Goal: Information Seeking & Learning: Learn about a topic

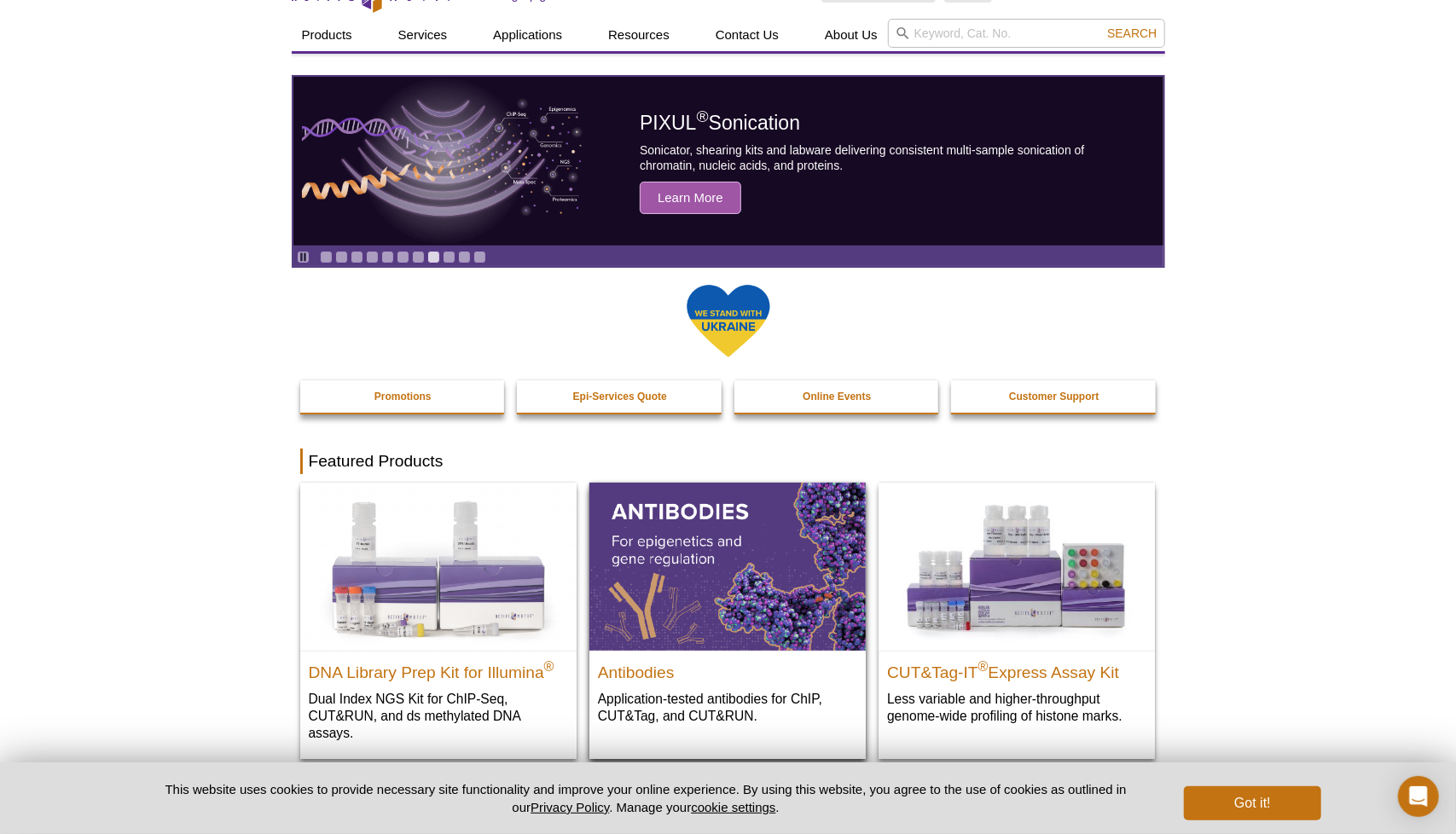
scroll to position [256, 0]
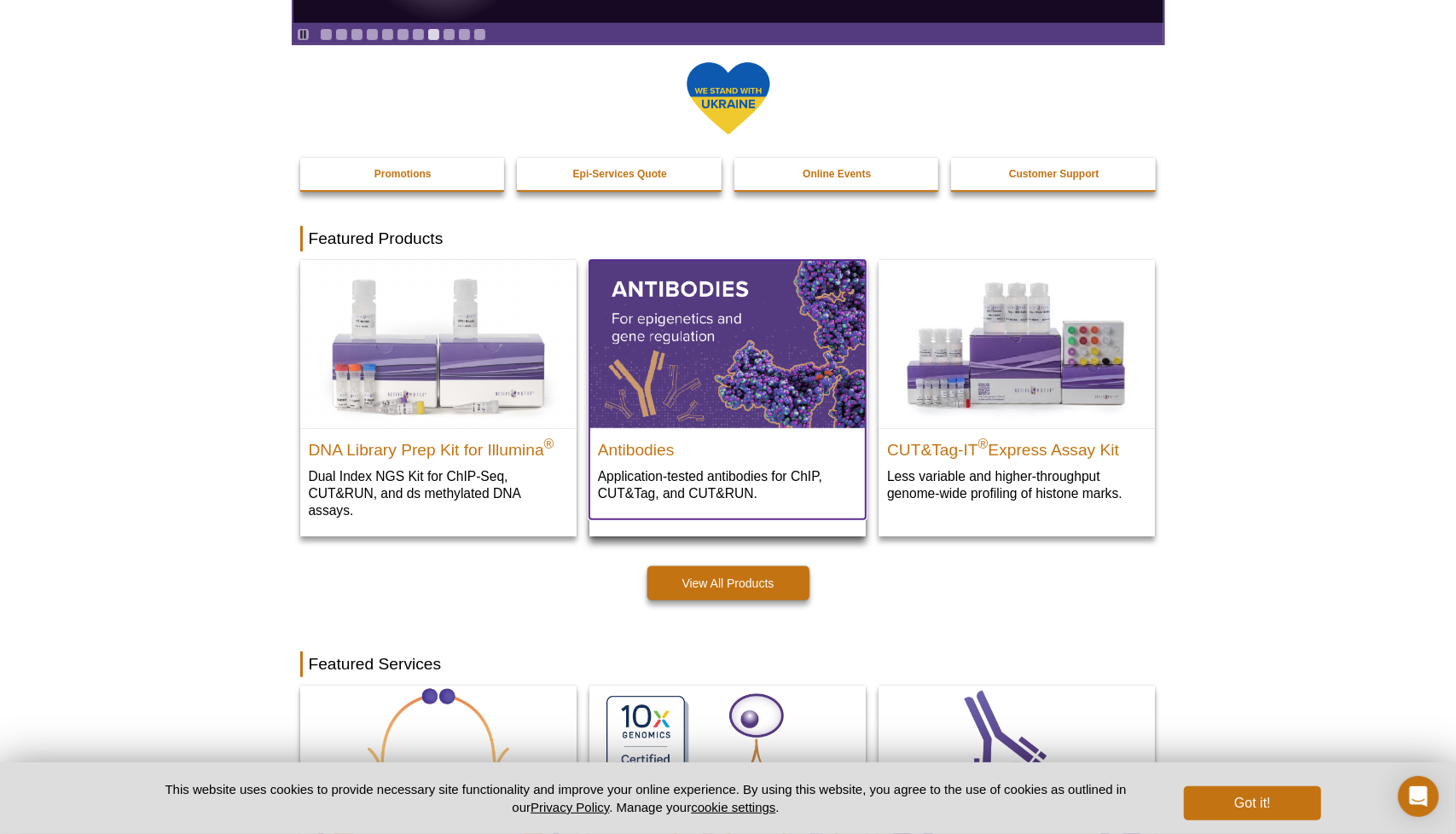
click at [709, 401] on img at bounding box center [727, 344] width 276 height 167
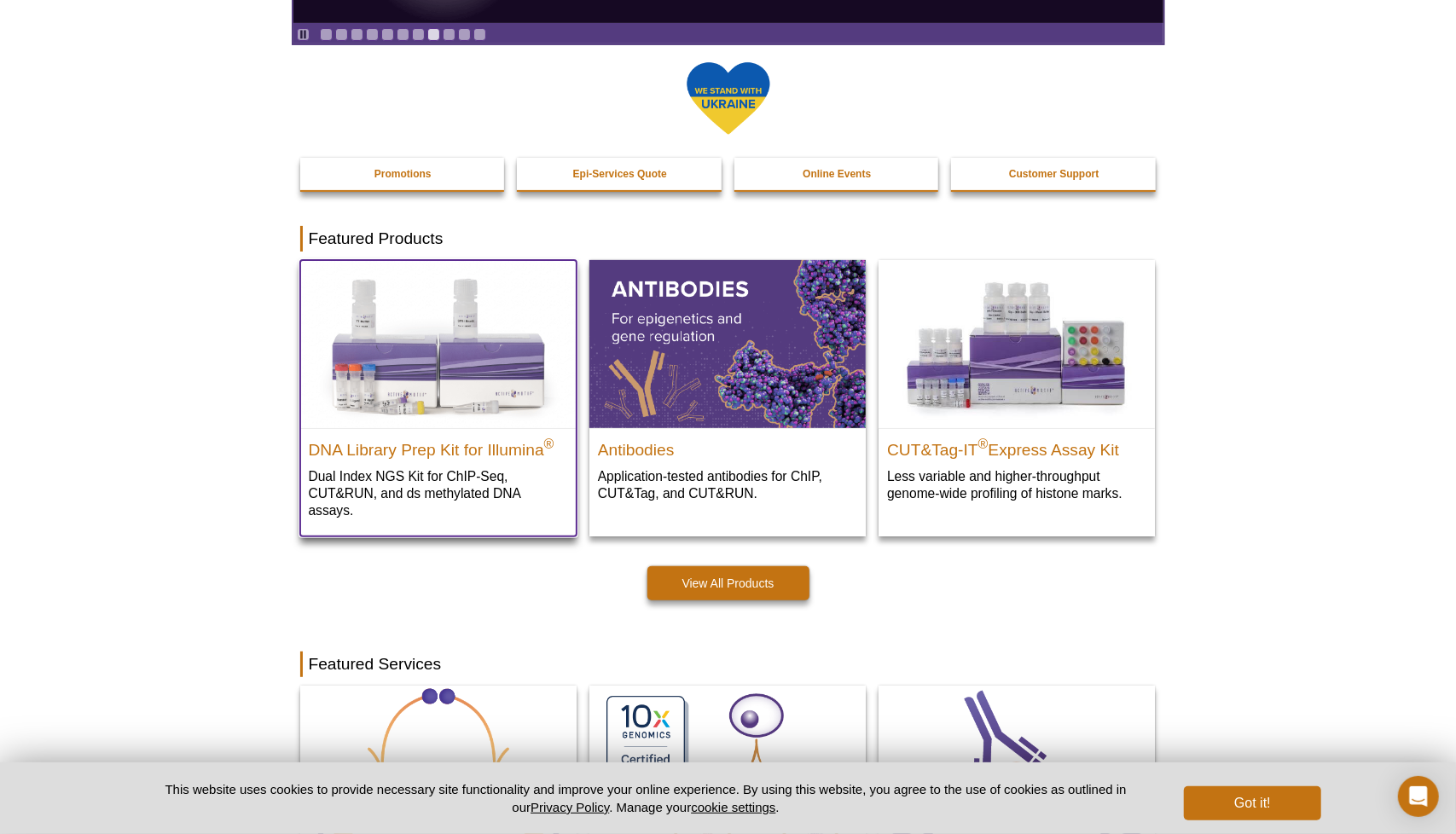
click at [488, 404] on img at bounding box center [438, 344] width 276 height 167
click at [483, 453] on h2 "DNA Library Prep Kit for Illumina ®" at bounding box center [438, 445] width 260 height 25
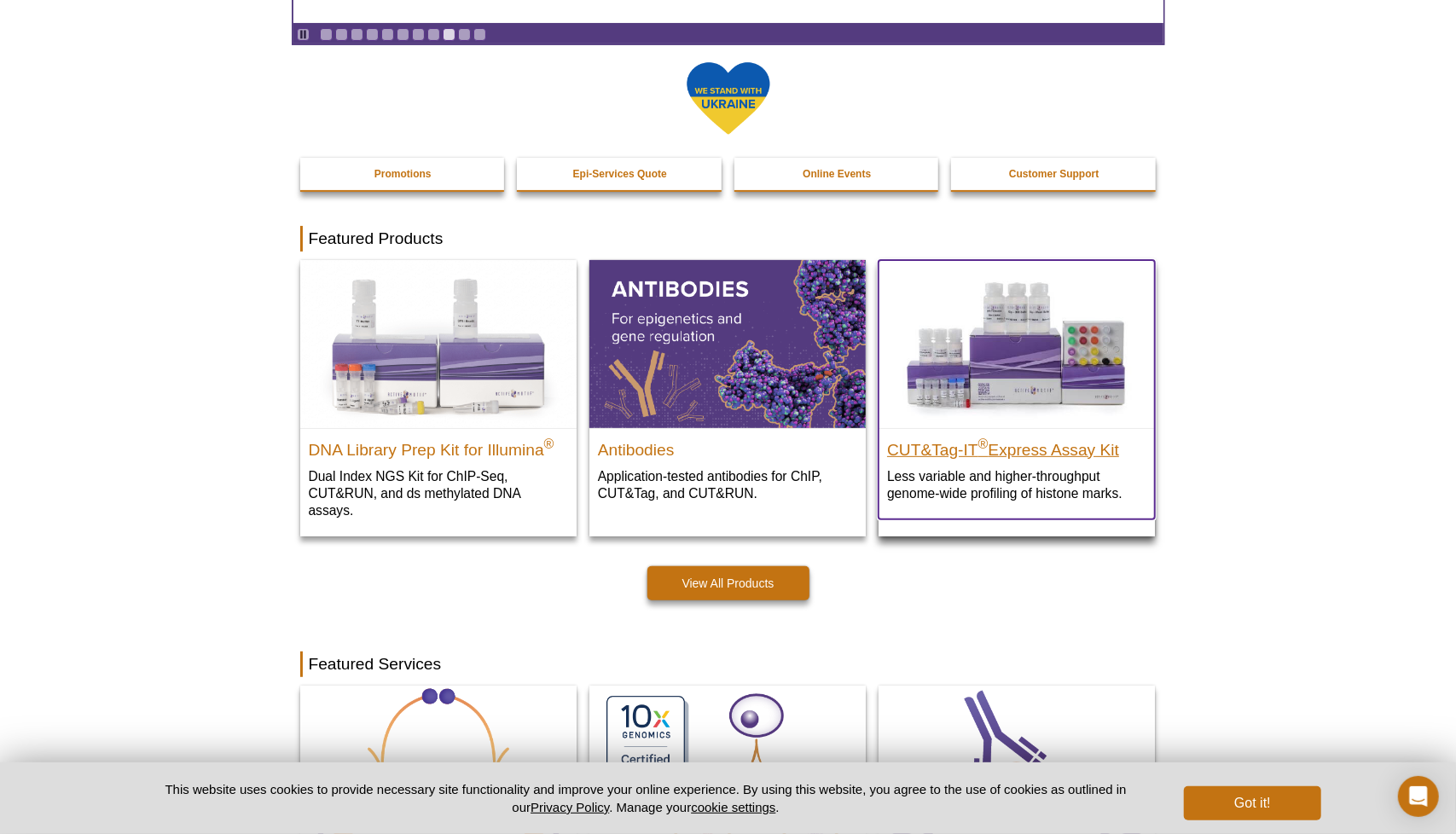
click at [1019, 457] on h2 "CUT&Tag-IT ® Express Assay Kit" at bounding box center [1017, 445] width 260 height 25
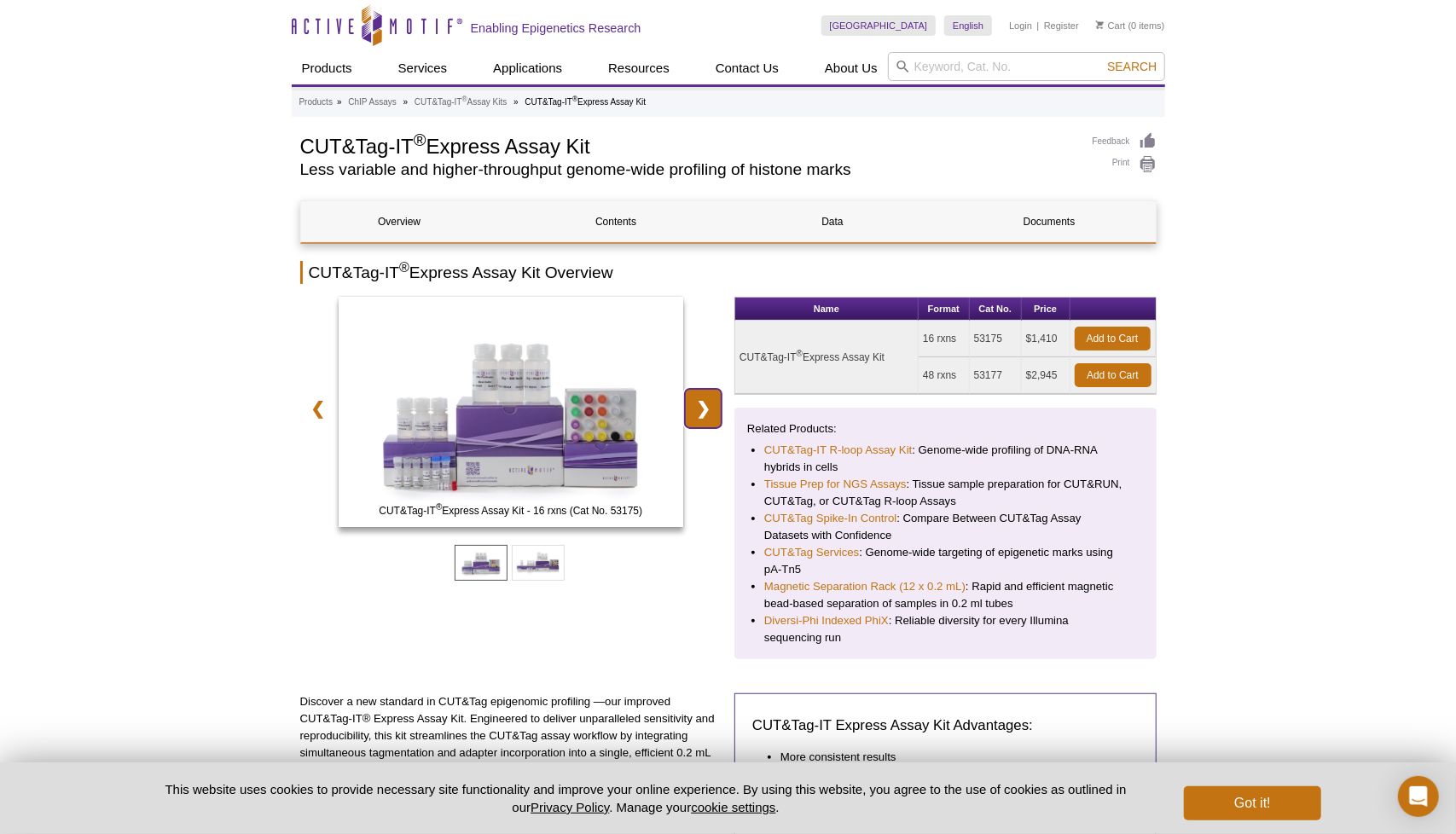
click at [706, 400] on link "❯" at bounding box center [703, 409] width 37 height 39
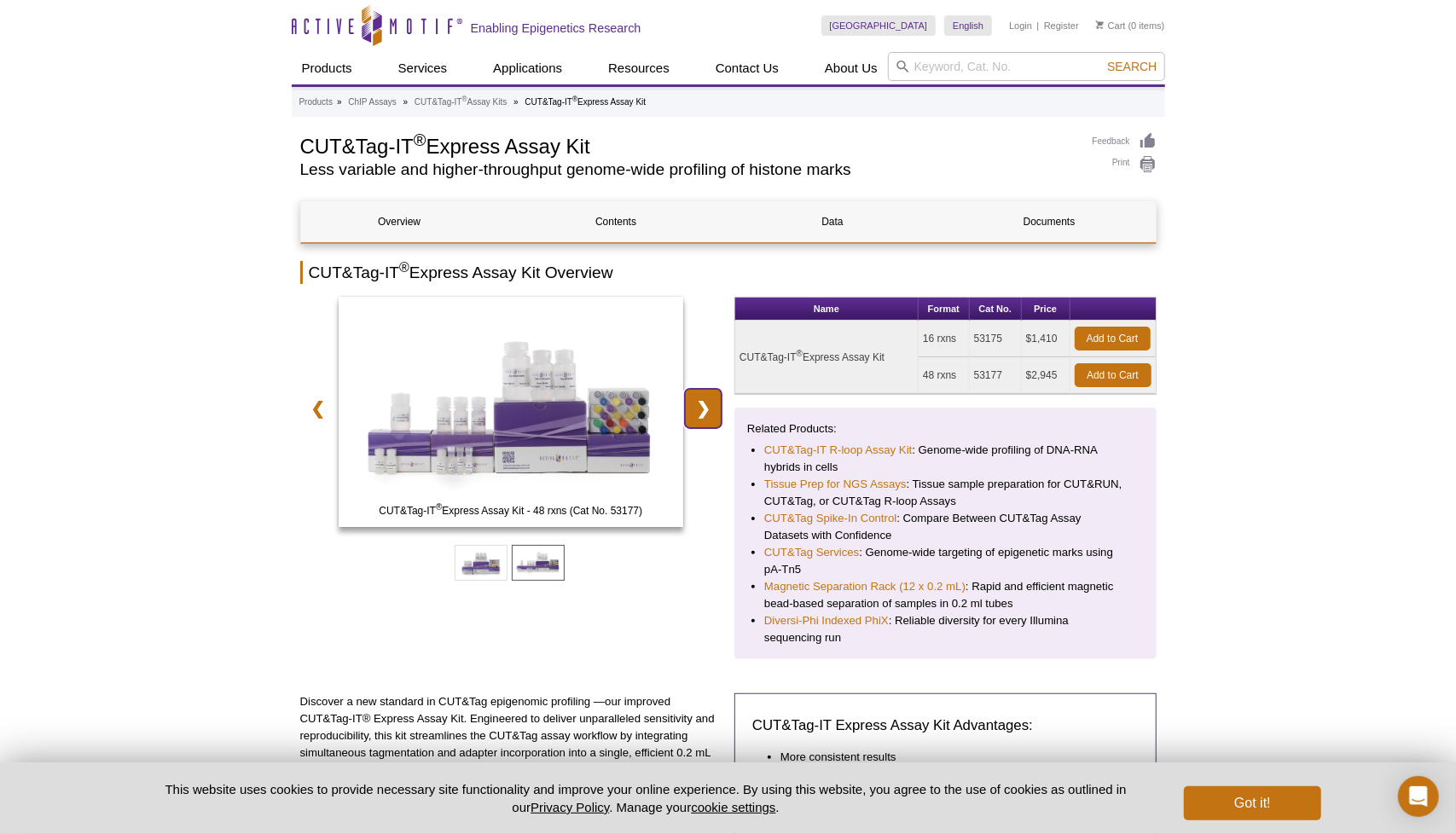
click at [706, 400] on link "❯" at bounding box center [703, 409] width 37 height 39
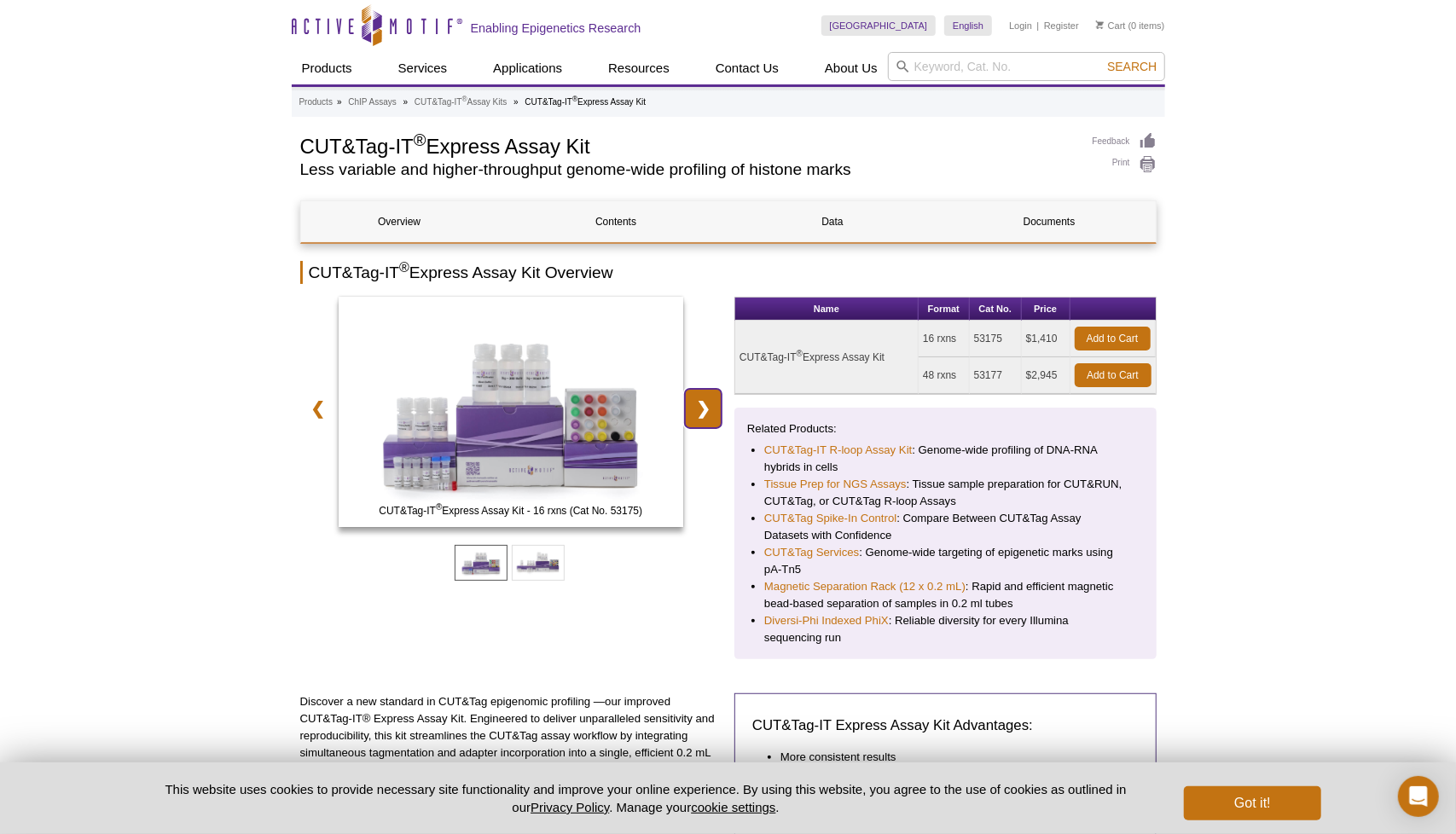
click at [706, 400] on link "❯" at bounding box center [703, 409] width 37 height 39
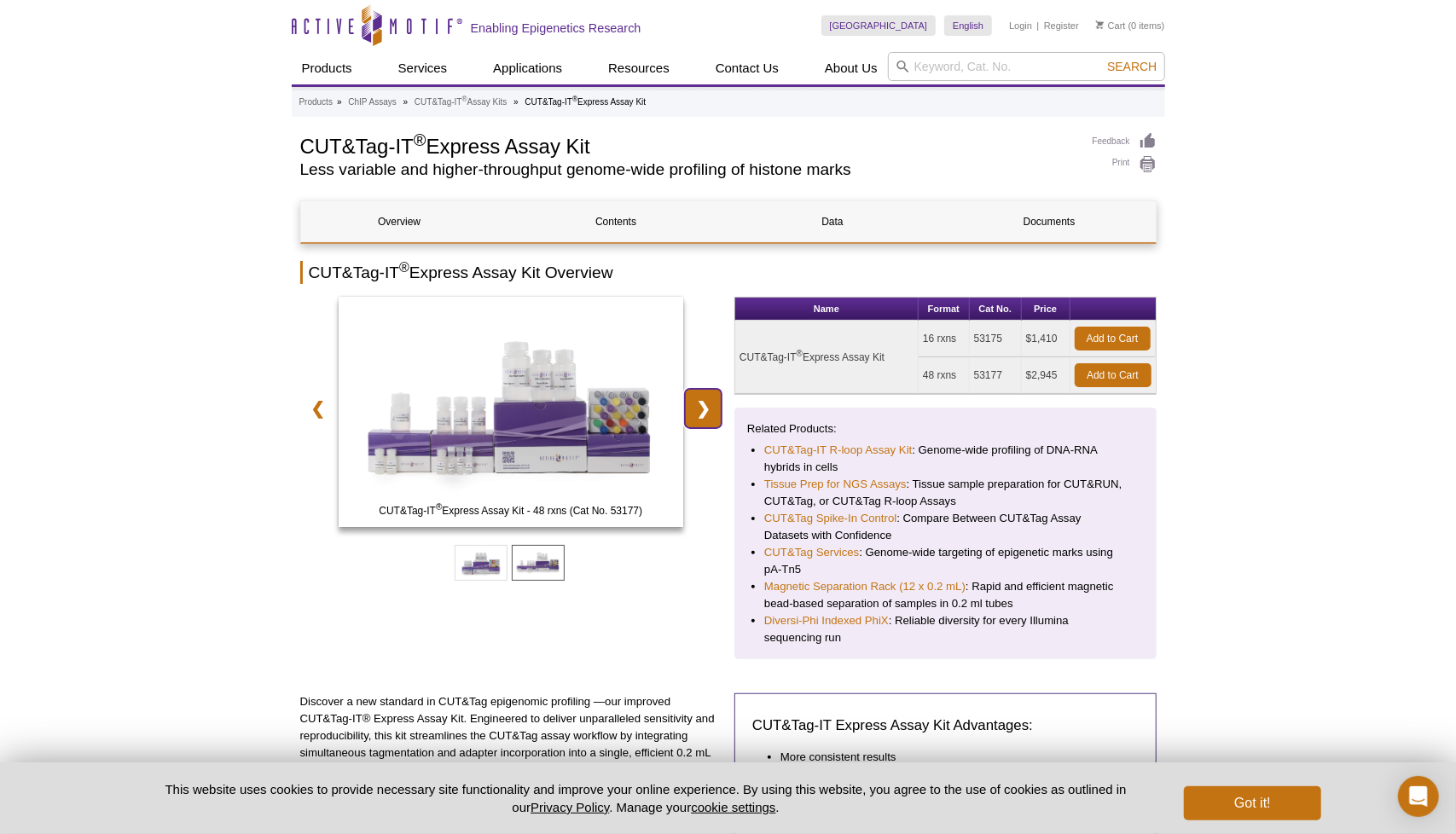
click at [706, 400] on link "❯" at bounding box center [703, 409] width 37 height 39
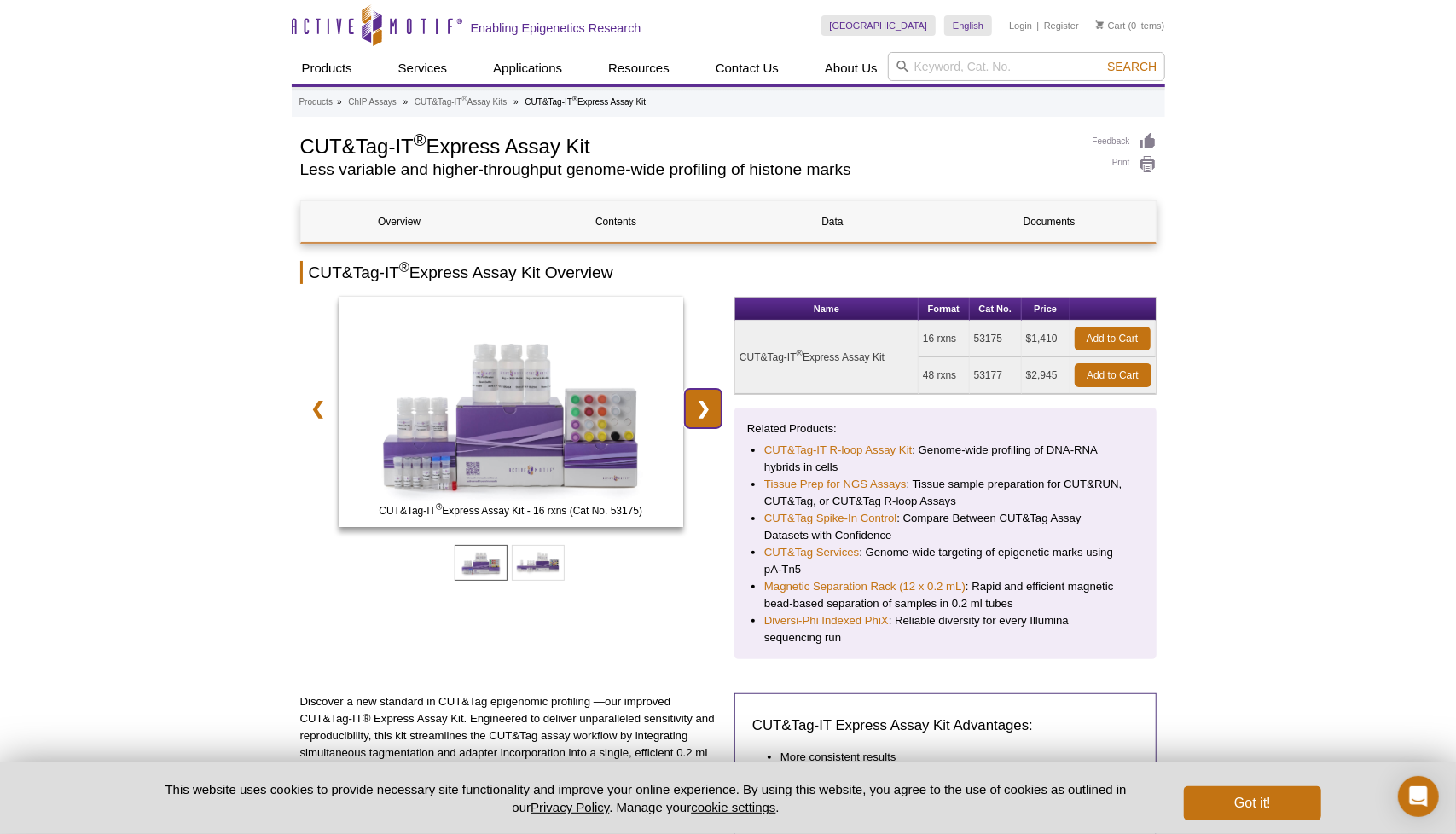
click at [706, 400] on link "❯" at bounding box center [703, 409] width 37 height 39
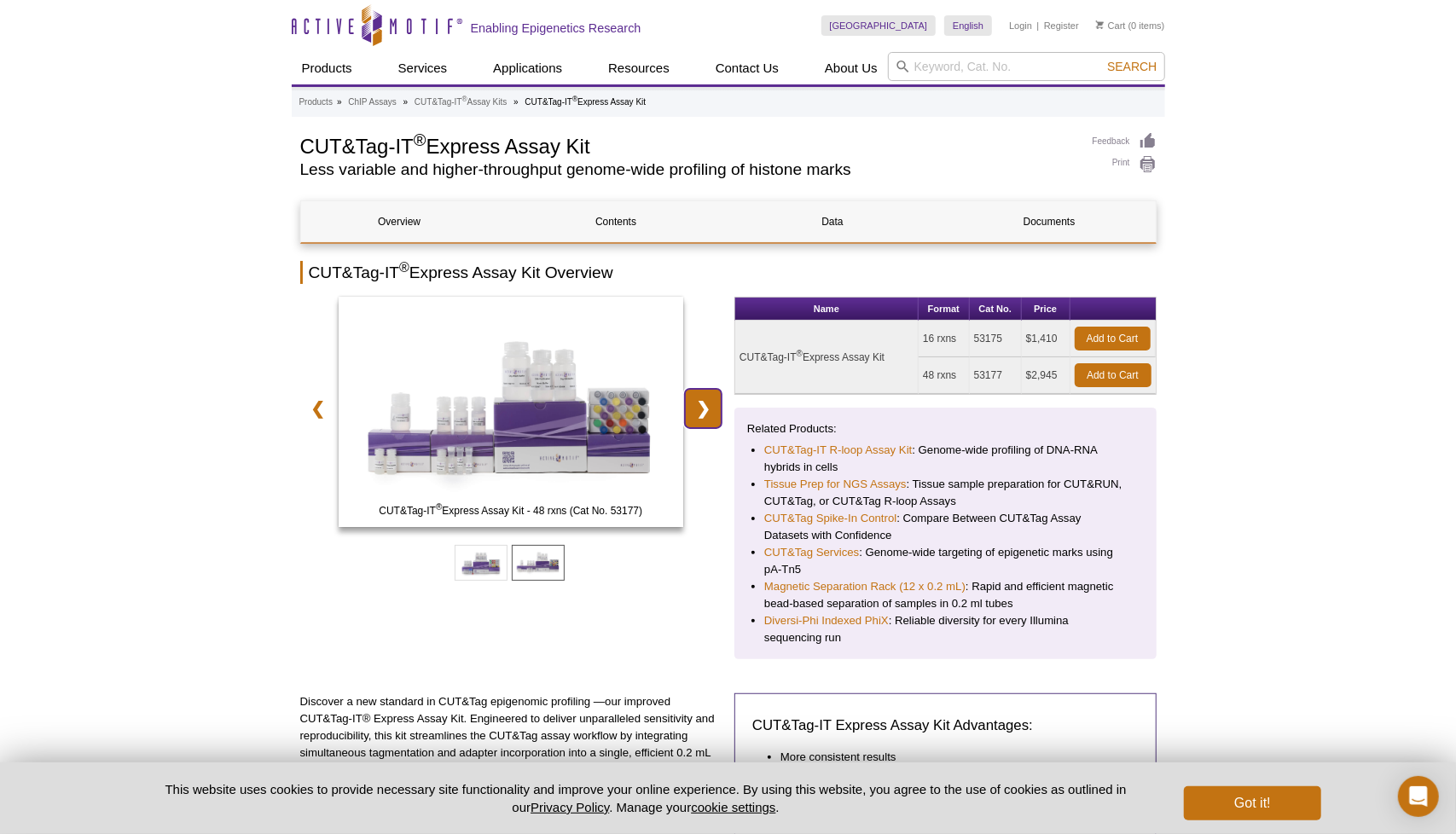
click at [706, 400] on link "❯" at bounding box center [703, 409] width 37 height 39
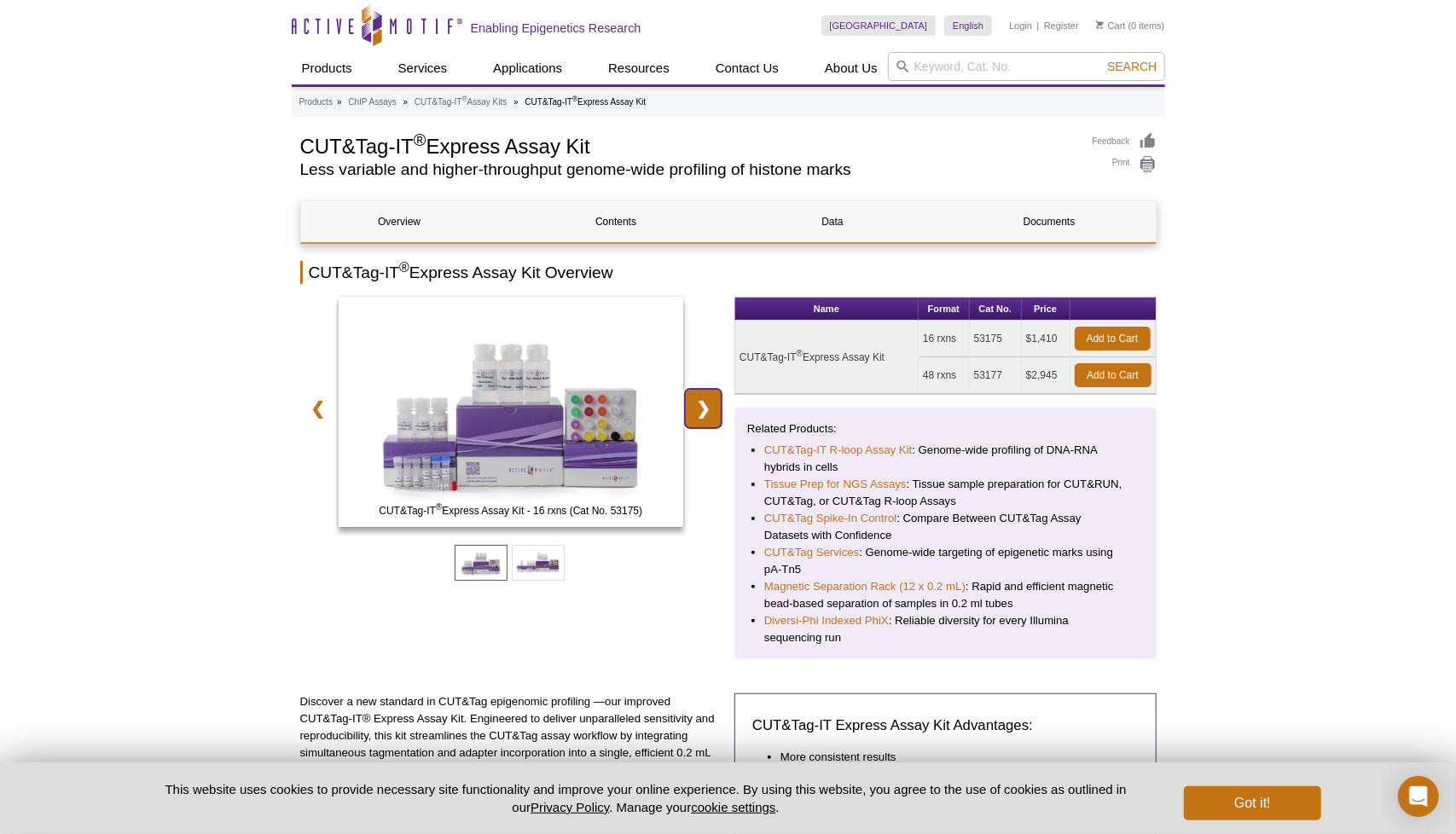
click at [706, 400] on link "❯" at bounding box center [703, 409] width 37 height 39
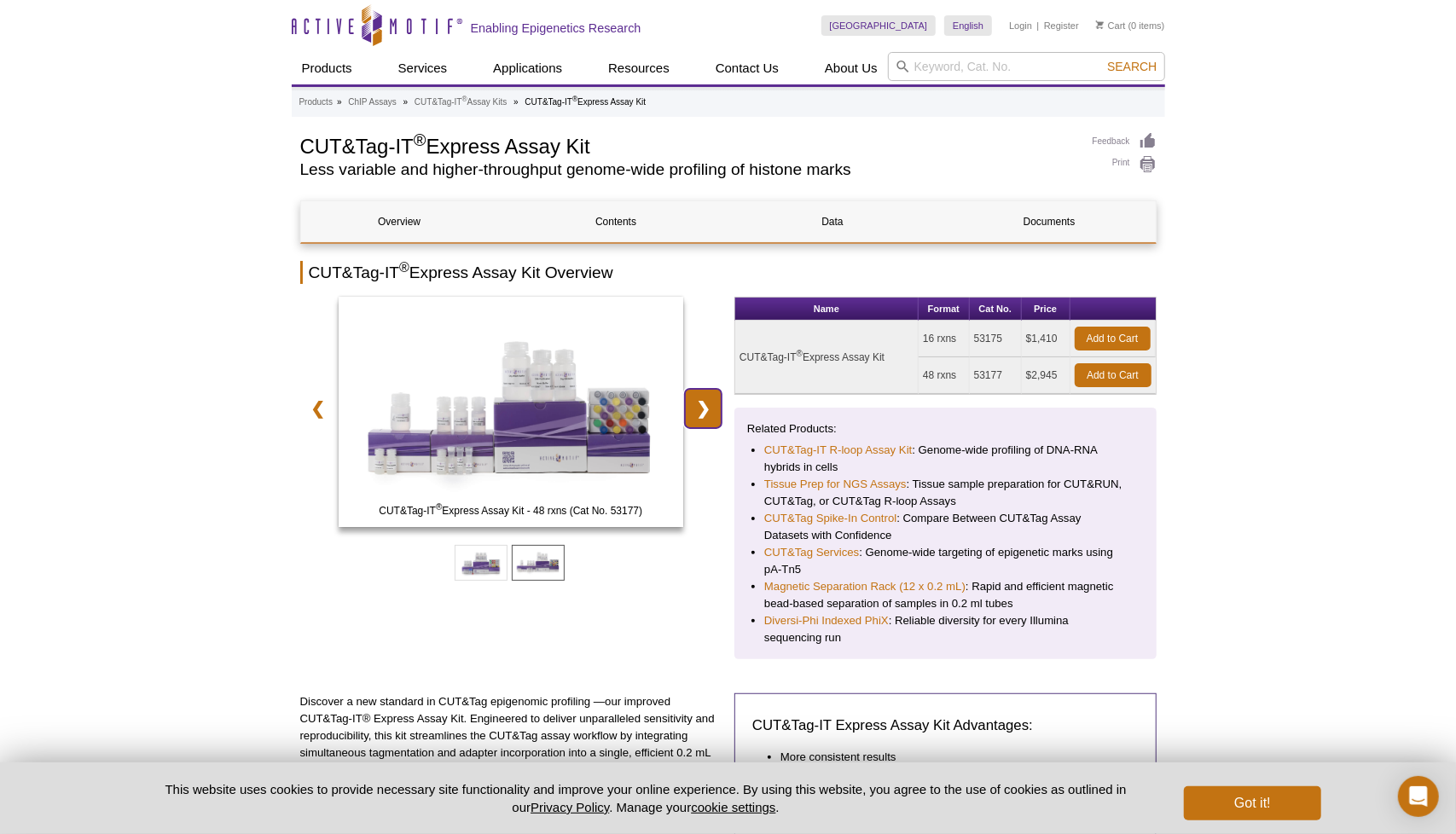
click at [706, 400] on link "❯" at bounding box center [703, 409] width 37 height 39
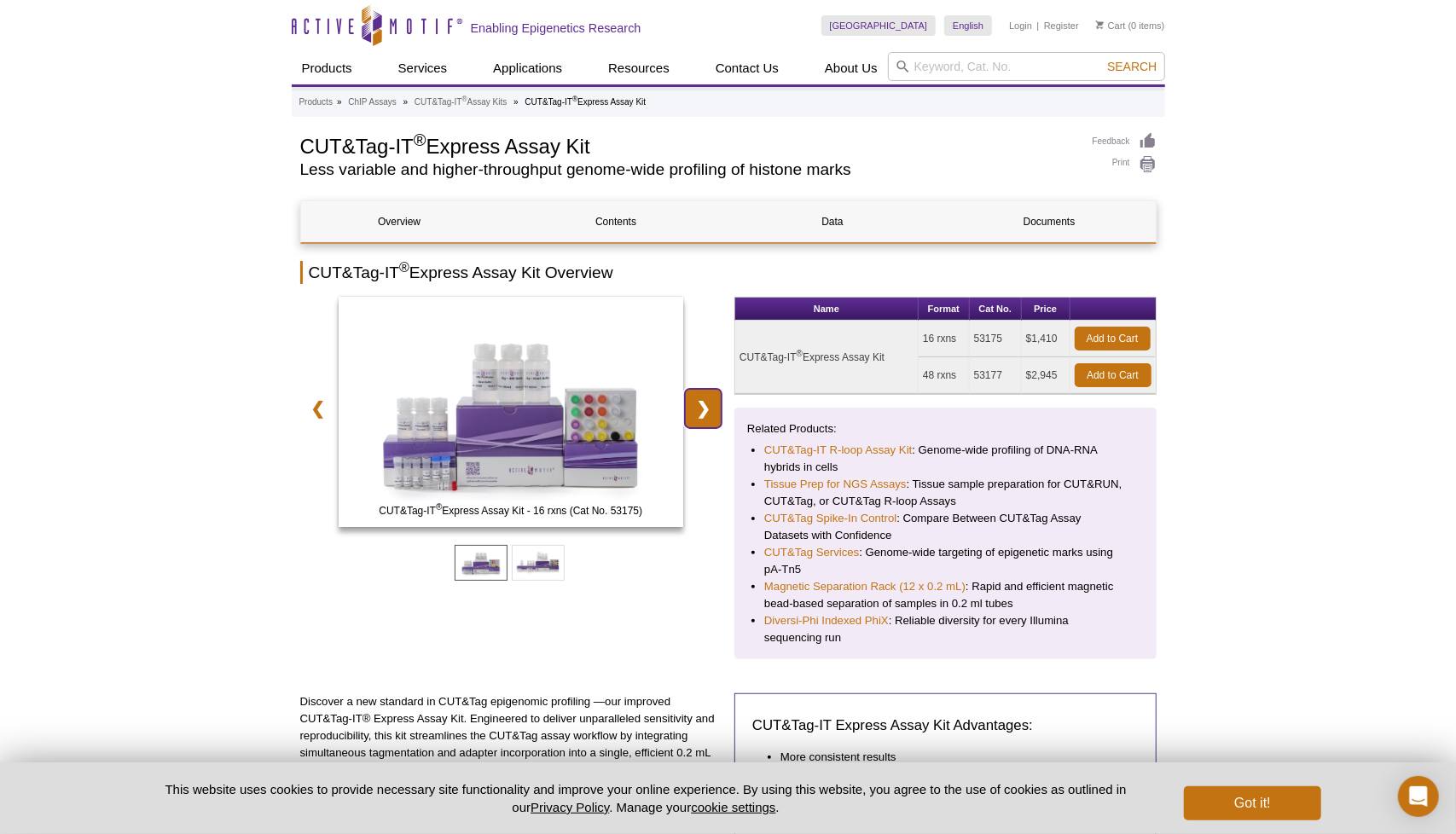
click at [706, 400] on link "❯" at bounding box center [703, 409] width 37 height 39
